Goal: Transaction & Acquisition: Purchase product/service

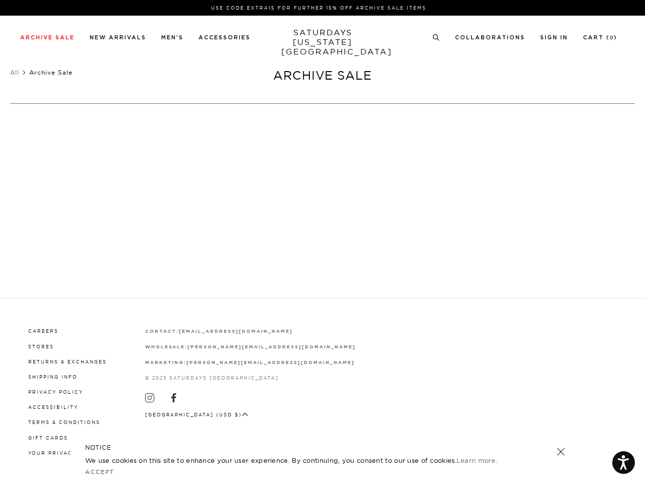
click at [323, 242] on div at bounding box center [323, 250] width 245 height 21
click at [432, 222] on link at bounding box center [431, 221] width 9 height 9
click at [437, 37] on icon at bounding box center [437, 37] width 8 height 7
click at [120, 123] on p at bounding box center [119, 122] width 21 height 9
click at [561, 452] on link at bounding box center [561, 452] width 14 height 14
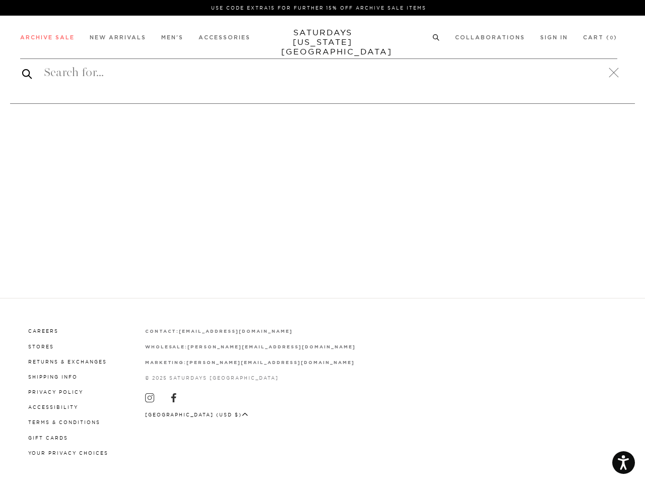
click at [186, 413] on button "[GEOGRAPHIC_DATA] (USD $)" at bounding box center [196, 415] width 103 height 8
